Goal: Contribute content

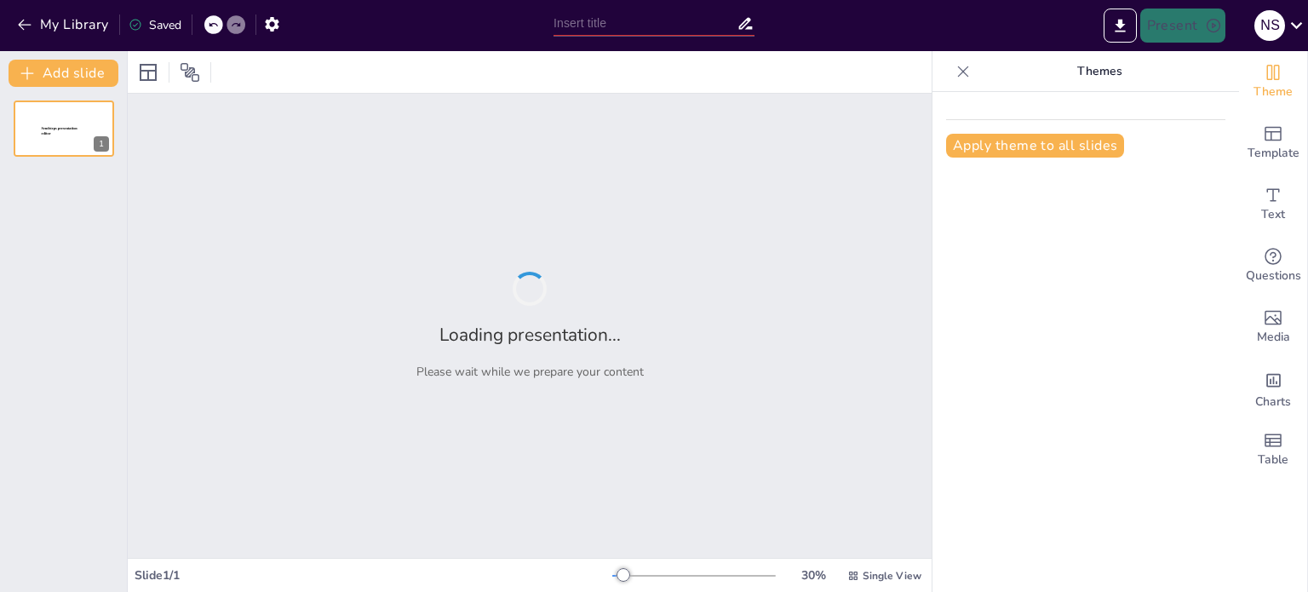
type input "Características de la Evaluación en el Subsistema de Educación Regular, Alternat"
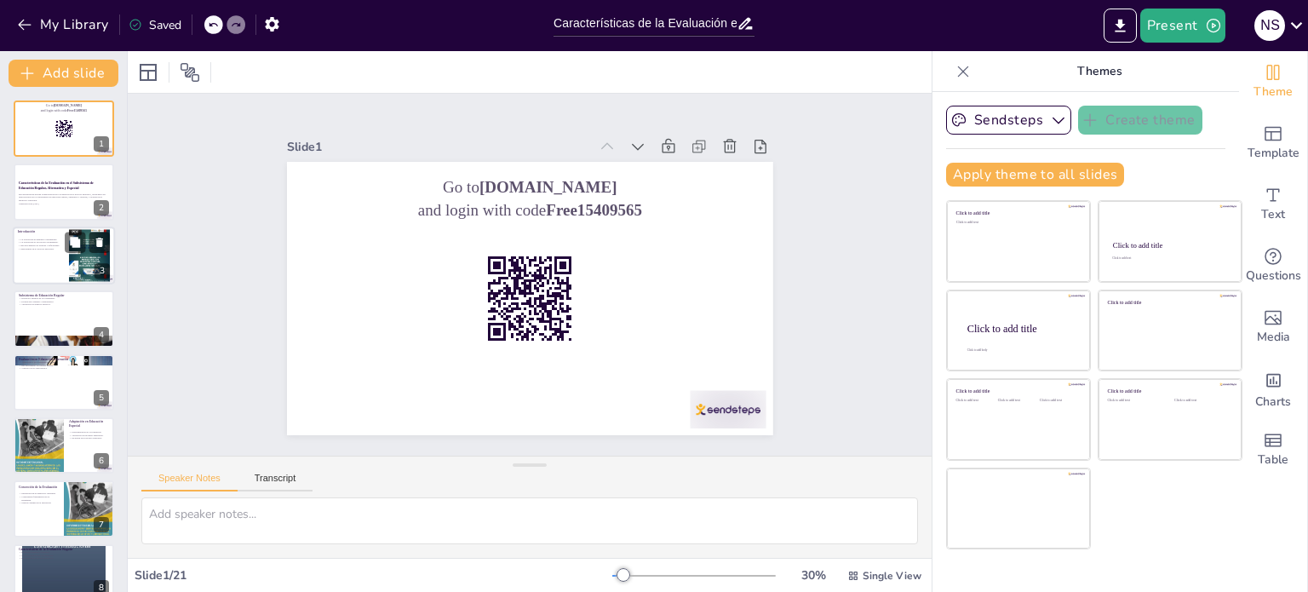
click at [56, 250] on div "La evaluación acompaña el aprendizaje. La evaluación es un proceso permanente. …" at bounding box center [41, 243] width 46 height 19
checkbox input "true"
type textarea "La evaluación no solo mide conocimientos, sino que acompaña al estudiante en su…"
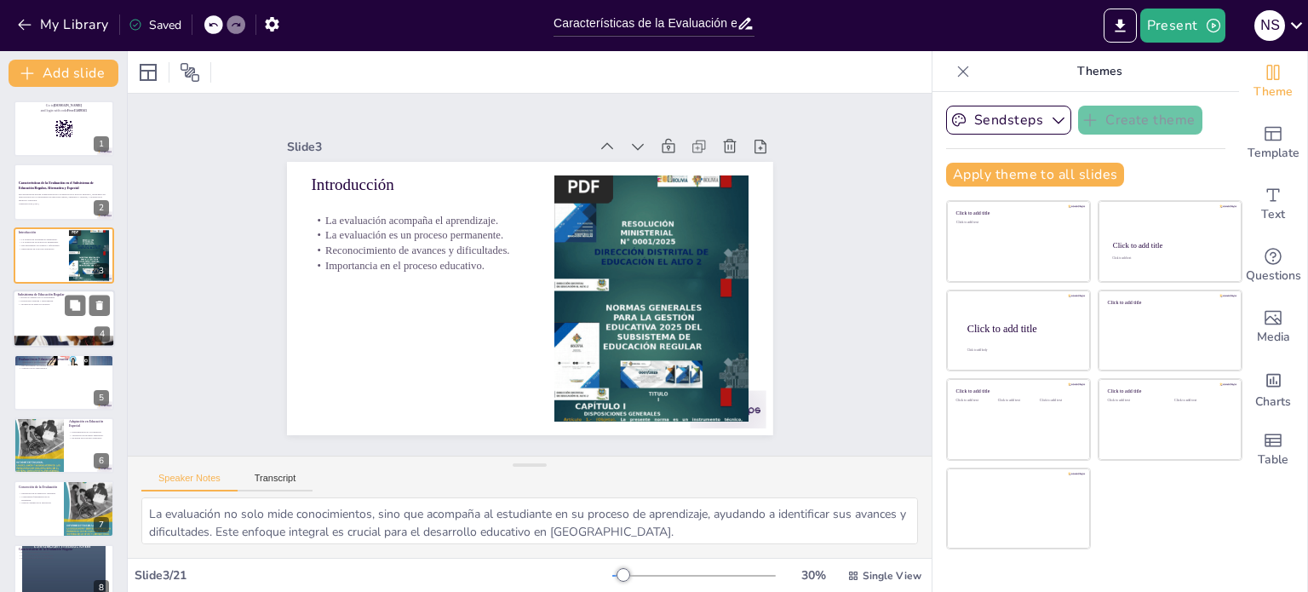
click at [64, 308] on div at bounding box center [64, 318] width 102 height 58
checkbox input "true"
type textarea "La evaluación en el subsistema de educación regular busca un desarrollo holísti…"
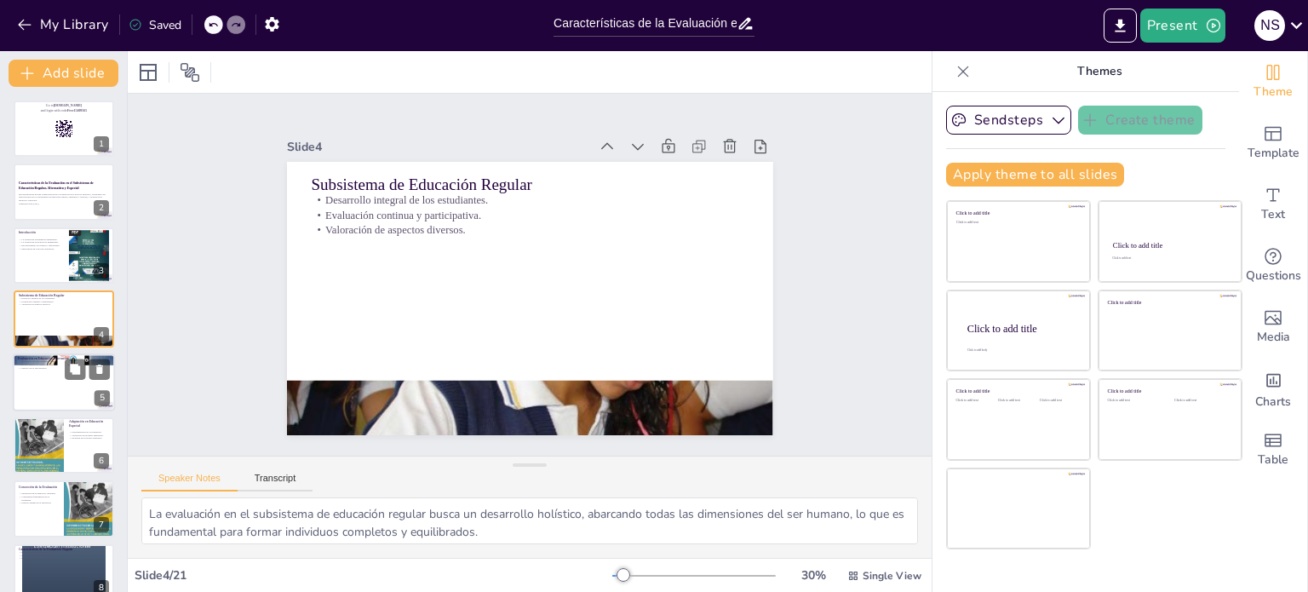
click at [56, 387] on div at bounding box center [64, 382] width 102 height 58
checkbox input "true"
type textarea "La evaluación en educación alternativa es flexible y se ajusta a las realidades…"
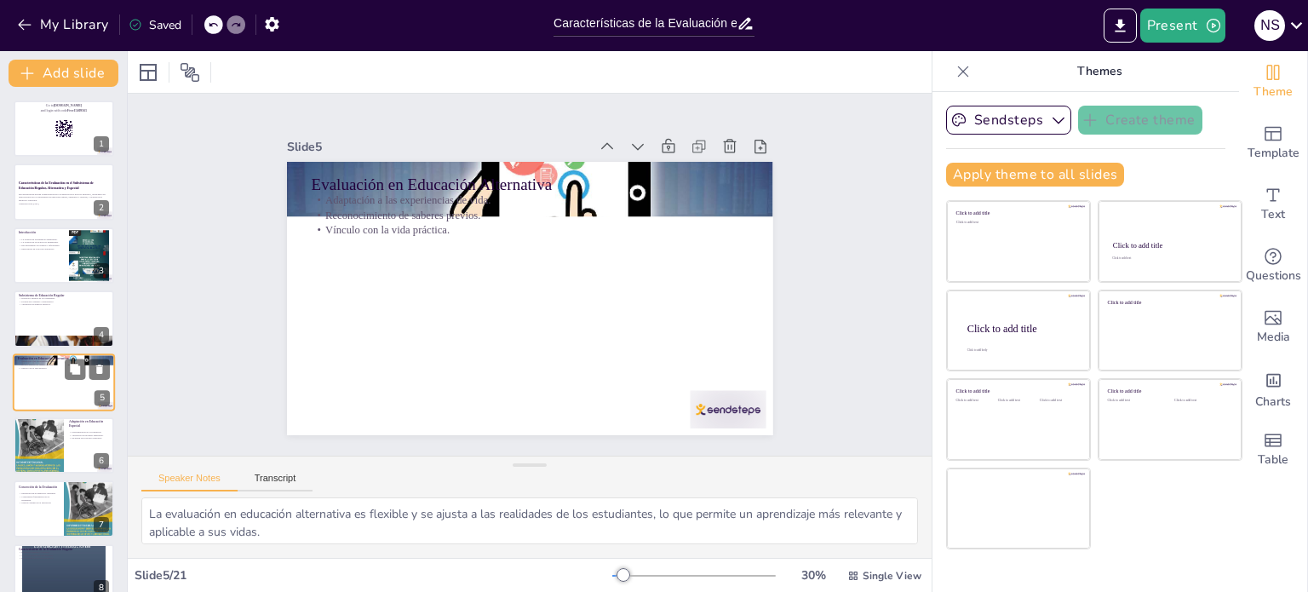
scroll to position [43, 0]
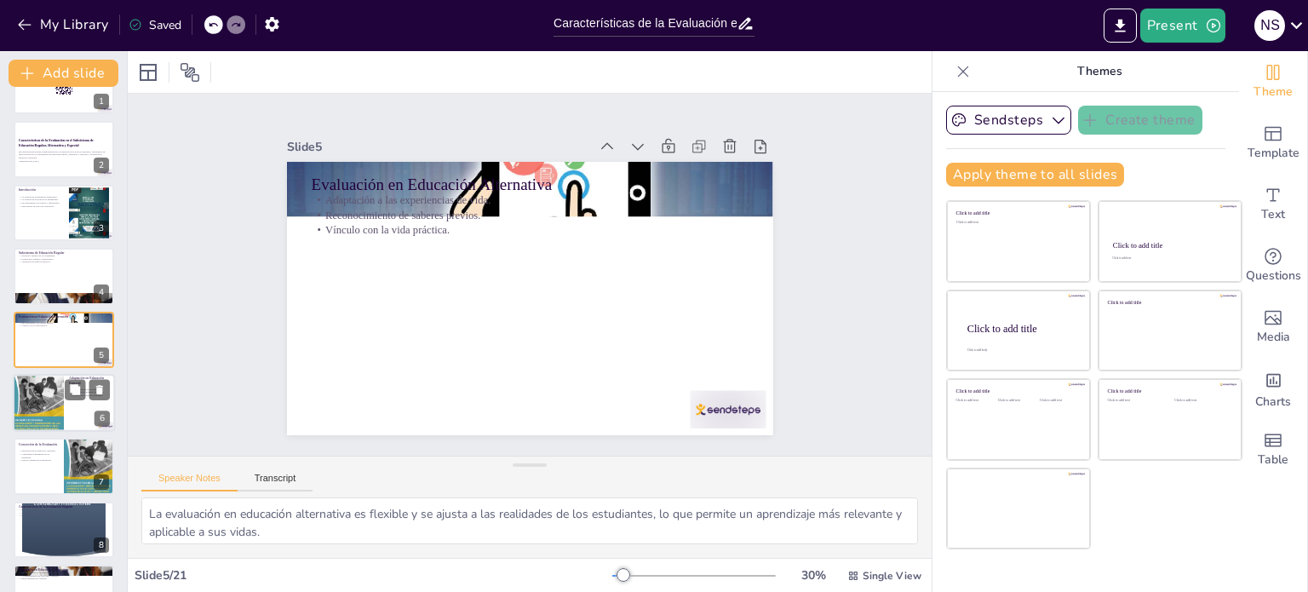
click at [56, 416] on div at bounding box center [38, 402] width 51 height 67
checkbox input "true"
type textarea "La evaluación en educación especial se centra en las necesidades individuales d…"
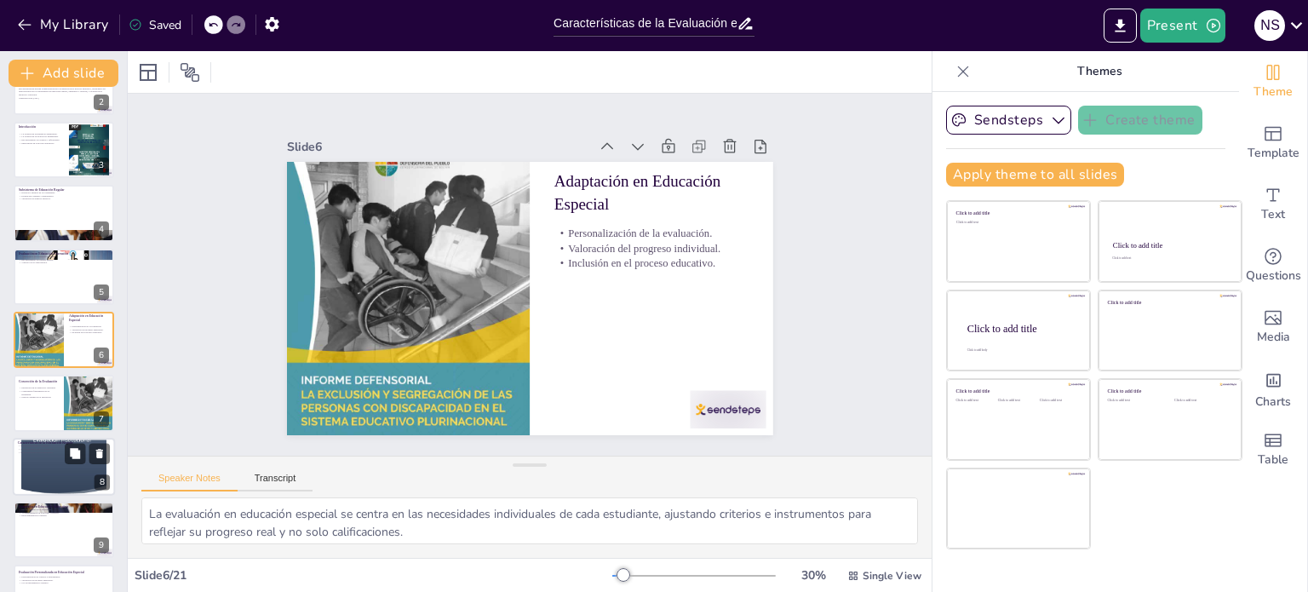
click at [56, 459] on div at bounding box center [64, 466] width 102 height 136
checkbox input "true"
type textarea "La evaluación integral considera todos los aspectos del desarrollo del estudian…"
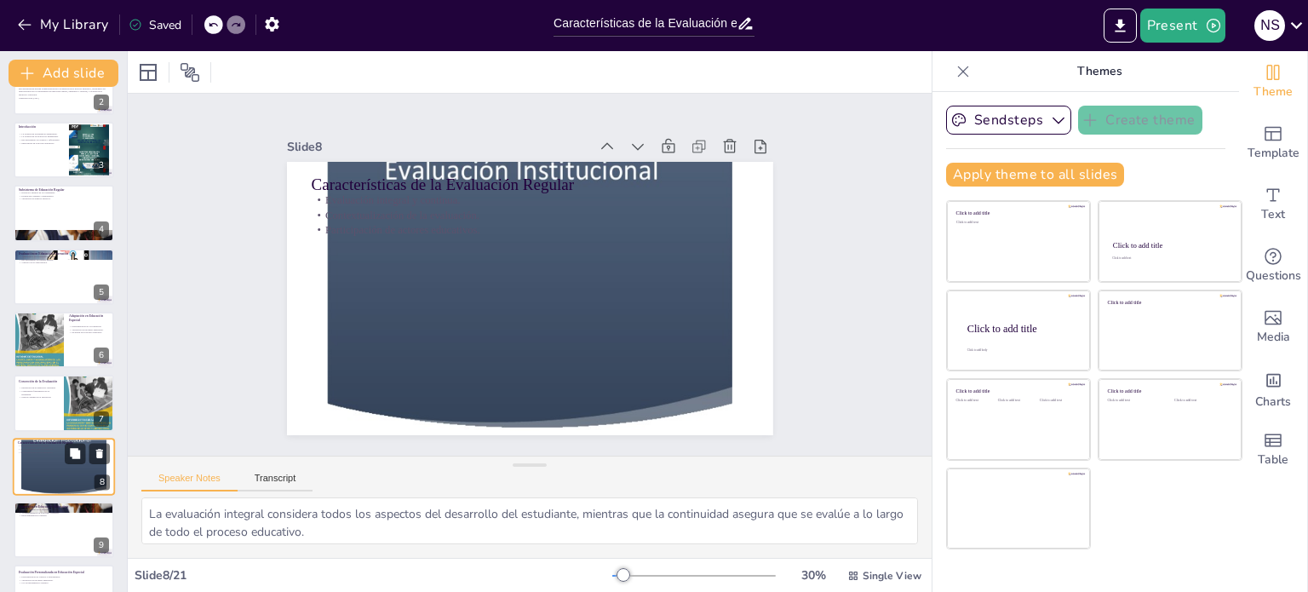
scroll to position [232, 0]
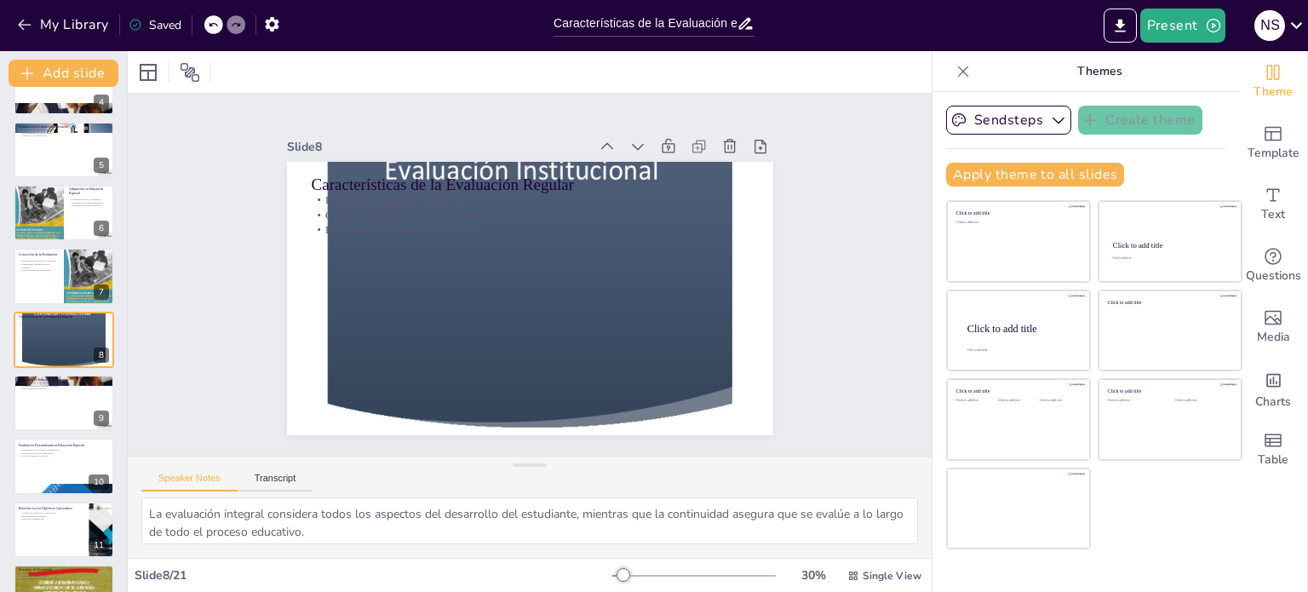
checkbox input "true"
